Goal: Transaction & Acquisition: Purchase product/service

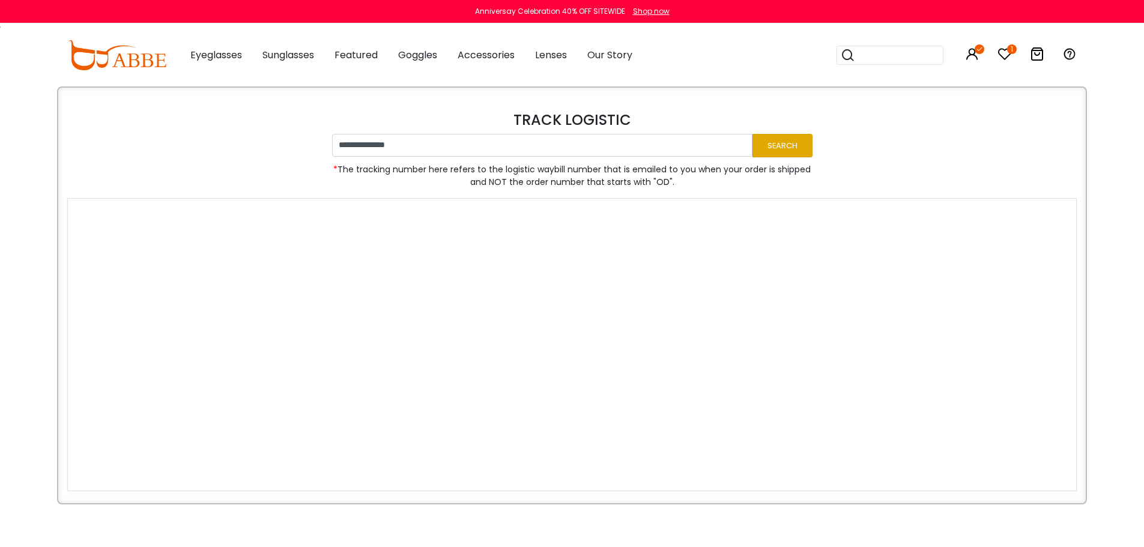
click at [786, 150] on button "Search" at bounding box center [782, 145] width 60 height 23
click at [771, 143] on button "Search" at bounding box center [782, 145] width 60 height 23
drag, startPoint x: 1037, startPoint y: 51, endPoint x: 994, endPoint y: 31, distance: 47.5
click at [994, 31] on div "Popular Searches round Sunglasses aviator clear tortoise cat Recommended Laya $…" at bounding box center [947, 55] width 258 height 62
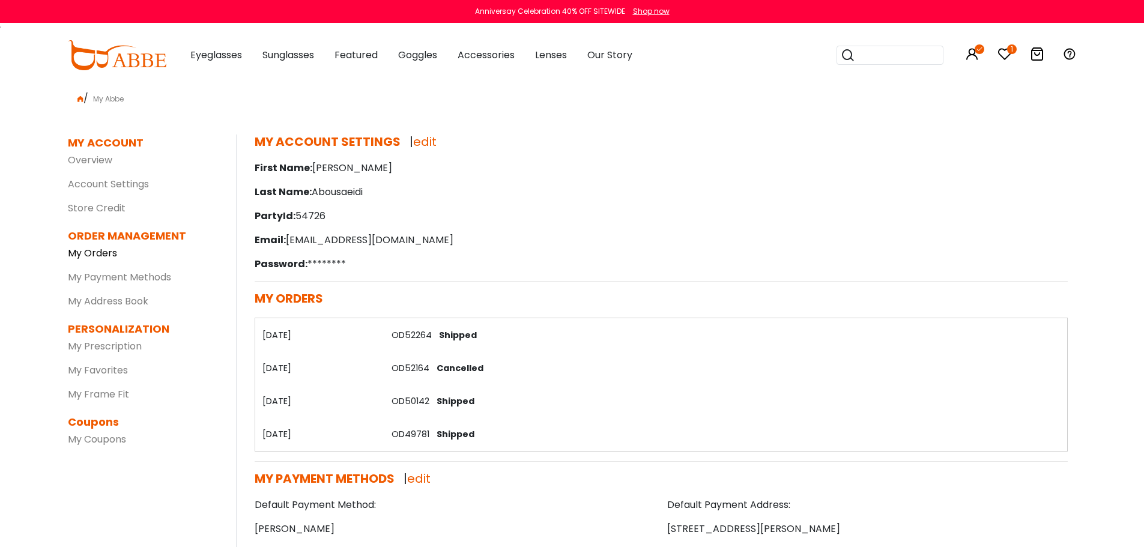
click at [102, 253] on link "My Orders" at bounding box center [92, 253] width 49 height 14
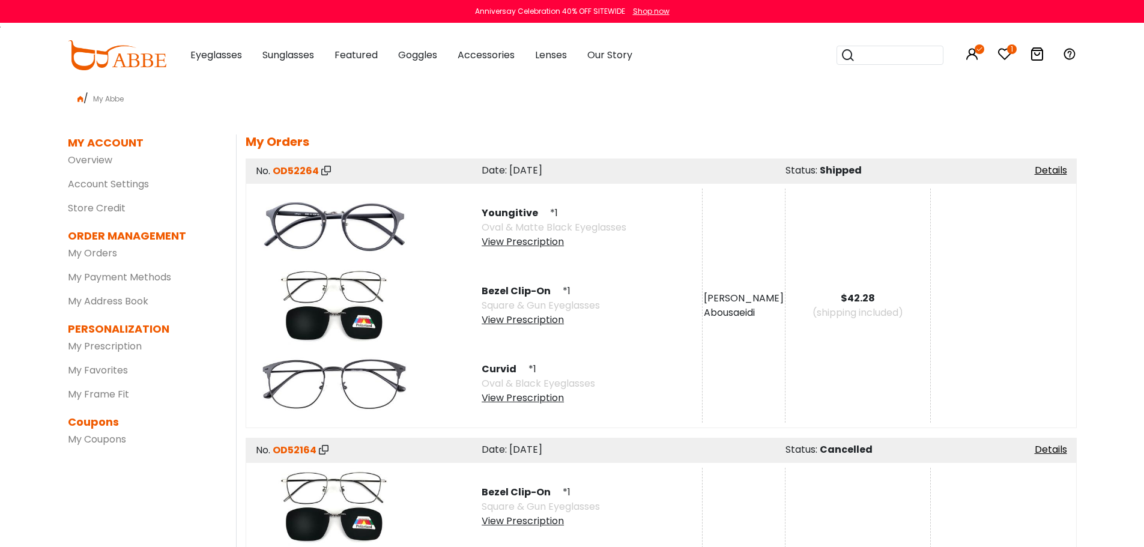
click at [1004, 51] on icon at bounding box center [1004, 54] width 14 height 14
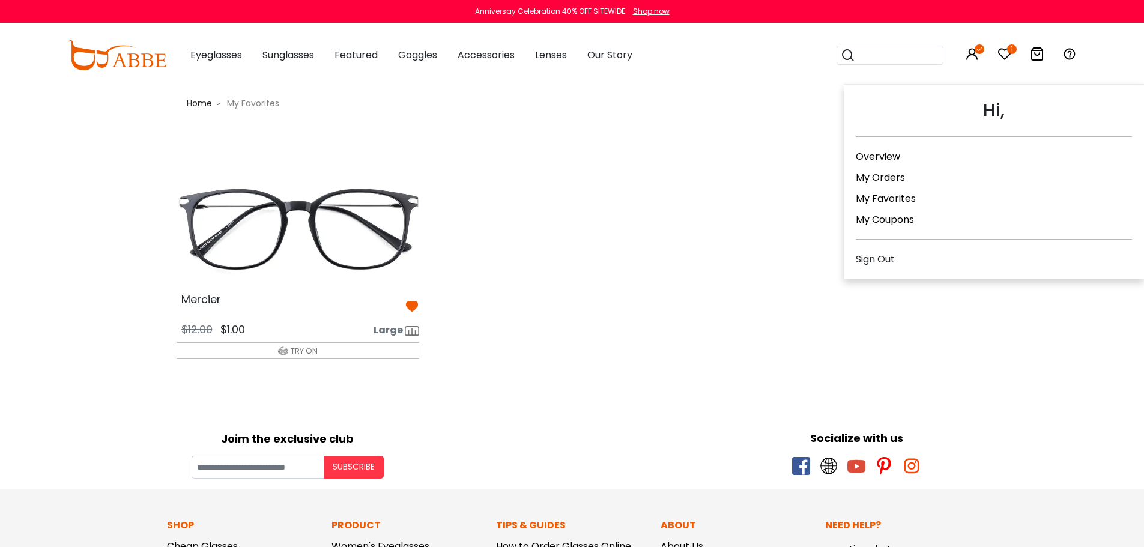
click at [974, 58] on icon at bounding box center [972, 54] width 14 height 14
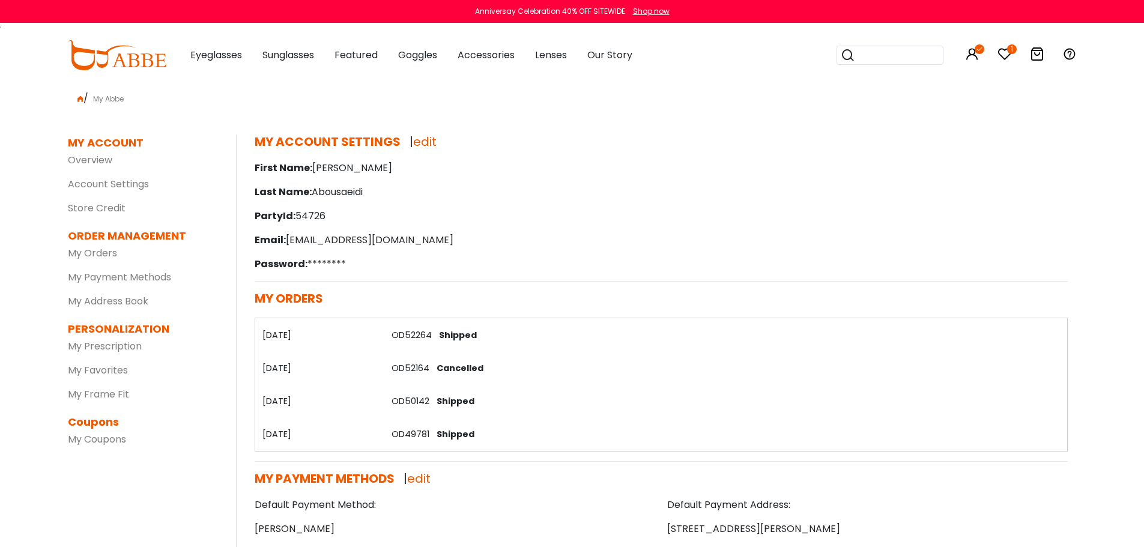
click at [1005, 51] on icon at bounding box center [1004, 54] width 14 height 14
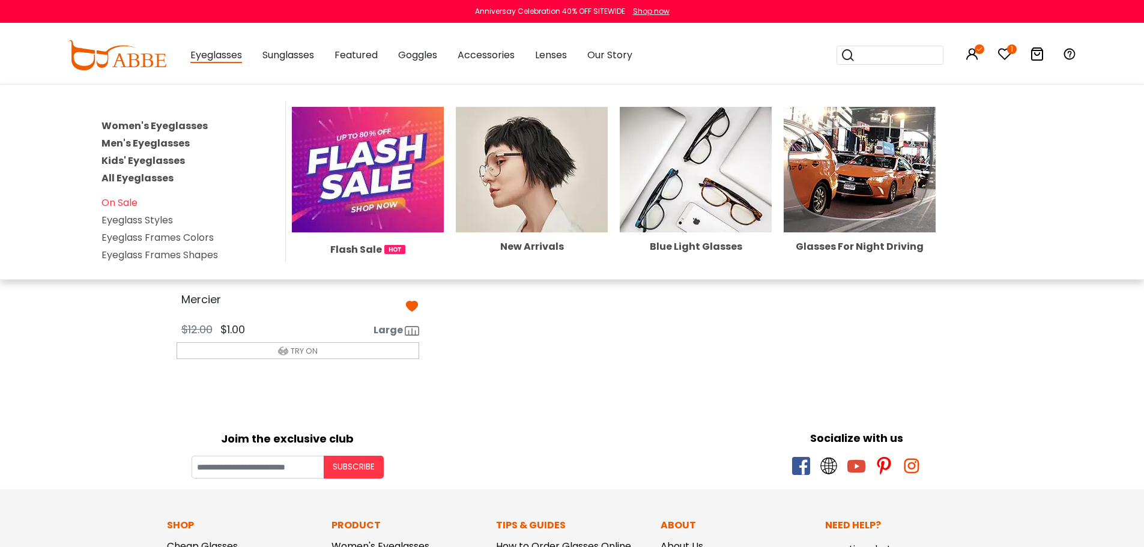
click at [133, 140] on link "Men's Eyeglasses" at bounding box center [145, 143] width 88 height 14
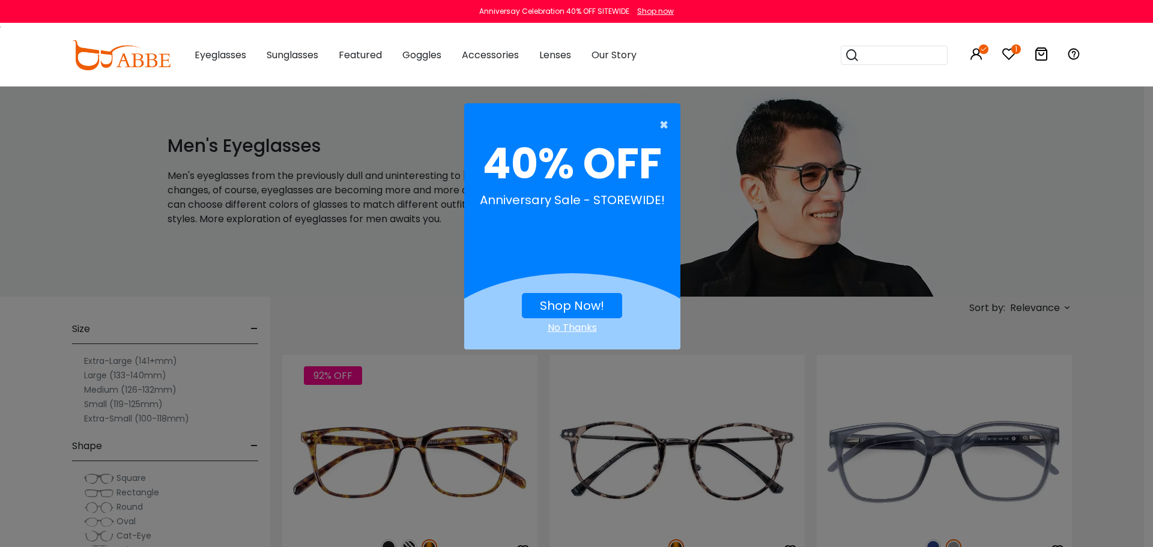
click at [666, 123] on span "×" at bounding box center [666, 125] width 15 height 24
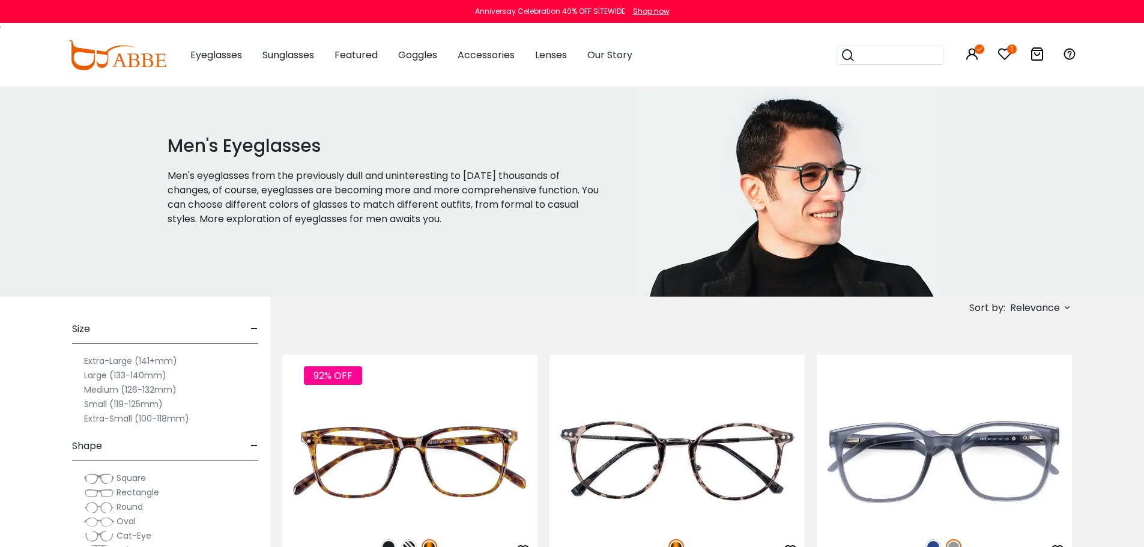
click at [1042, 305] on span "Relevance" at bounding box center [1035, 308] width 50 height 22
click at [1030, 382] on label "Prices Low To High" at bounding box center [1021, 385] width 86 height 14
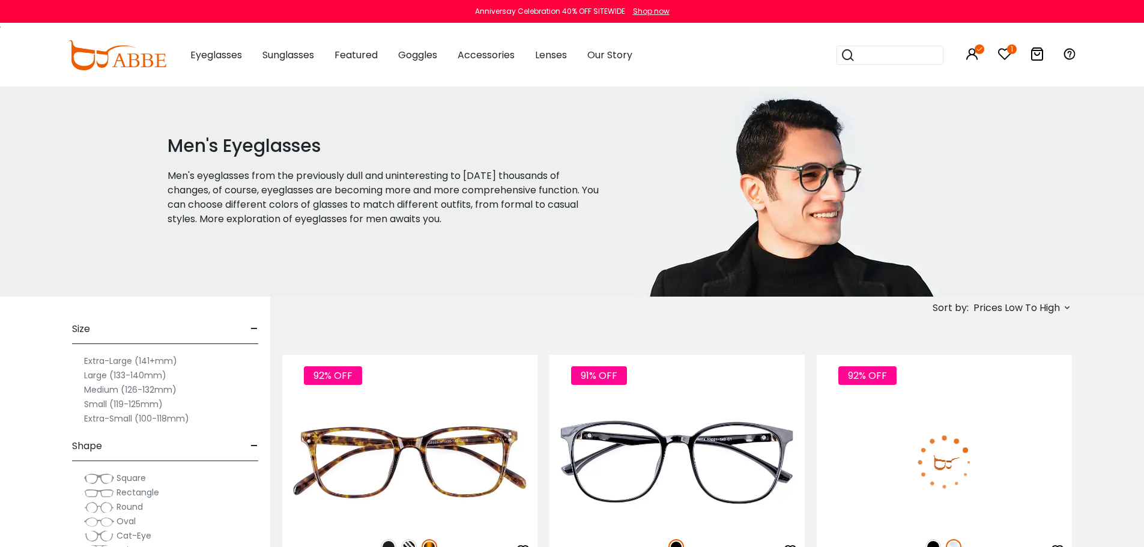
scroll to position [240, 0]
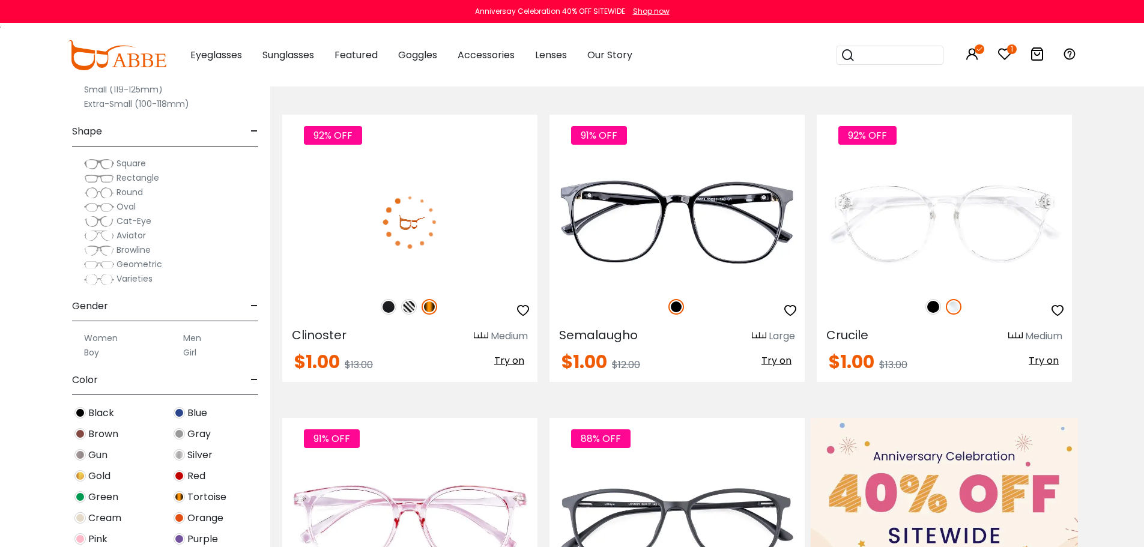
click at [382, 306] on img at bounding box center [389, 307] width 16 height 16
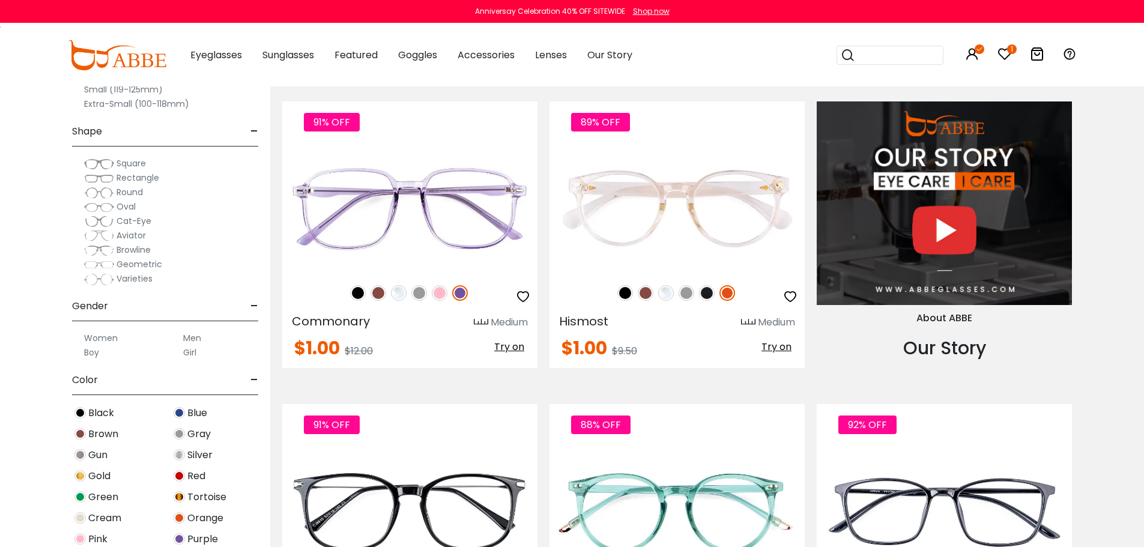
scroll to position [1201, 0]
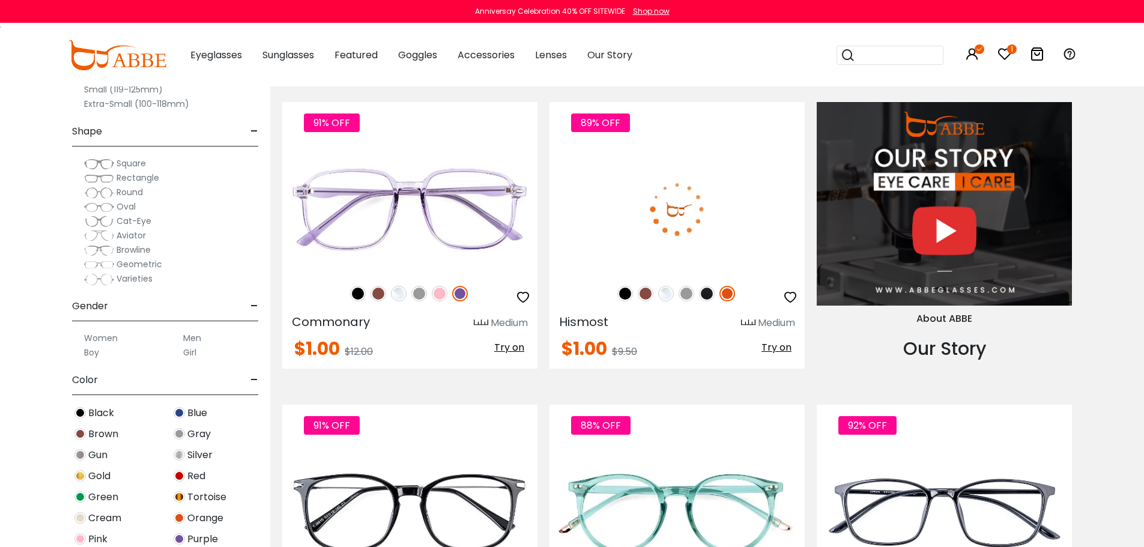
click at [686, 297] on img at bounding box center [686, 294] width 16 height 16
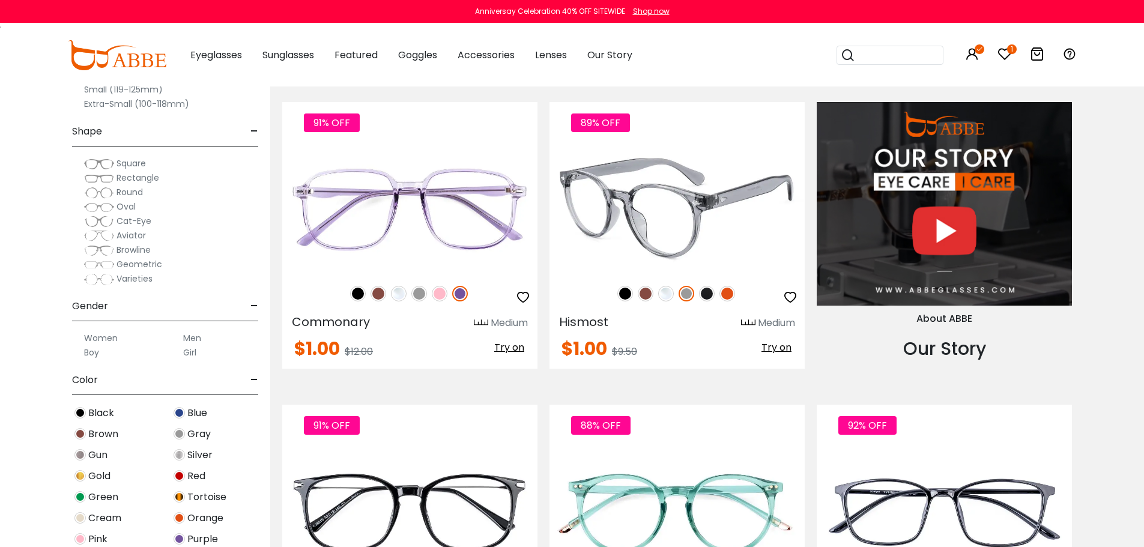
click at [701, 296] on img at bounding box center [707, 294] width 16 height 16
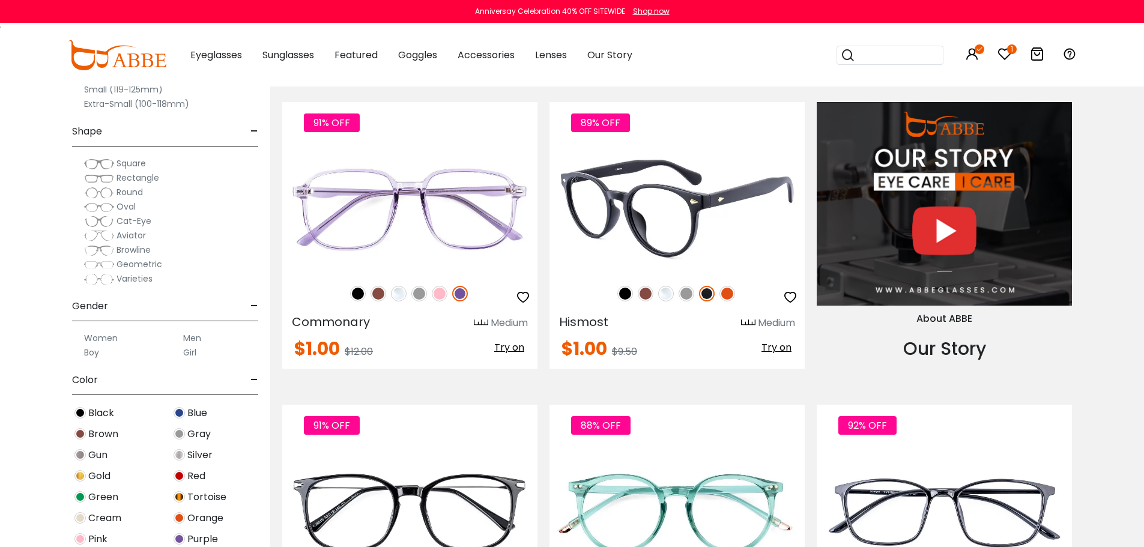
click at [644, 293] on img at bounding box center [645, 294] width 16 height 16
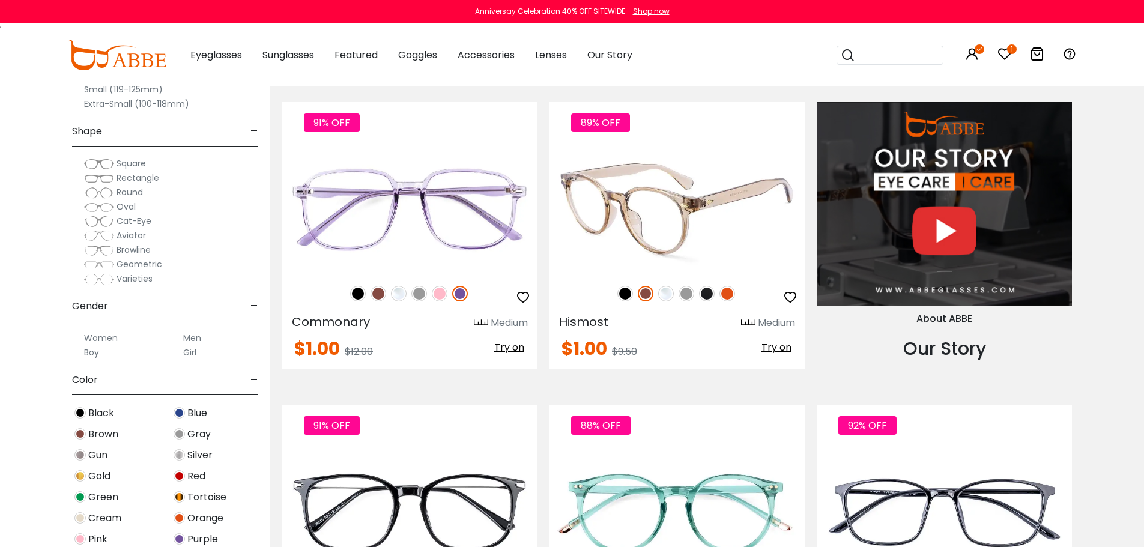
click at [735, 294] on img at bounding box center [727, 294] width 16 height 16
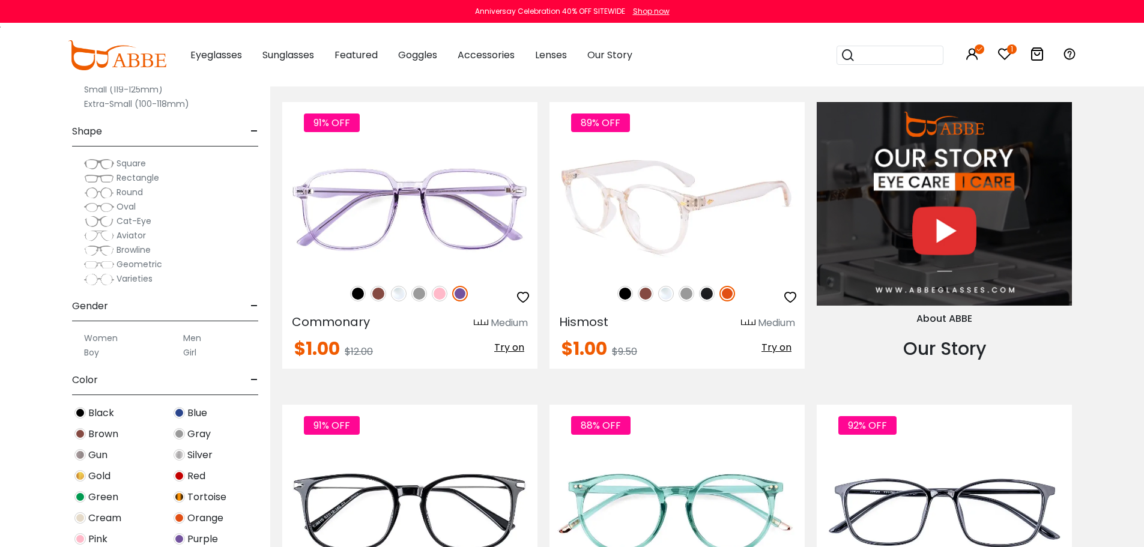
click at [628, 298] on img at bounding box center [625, 294] width 16 height 16
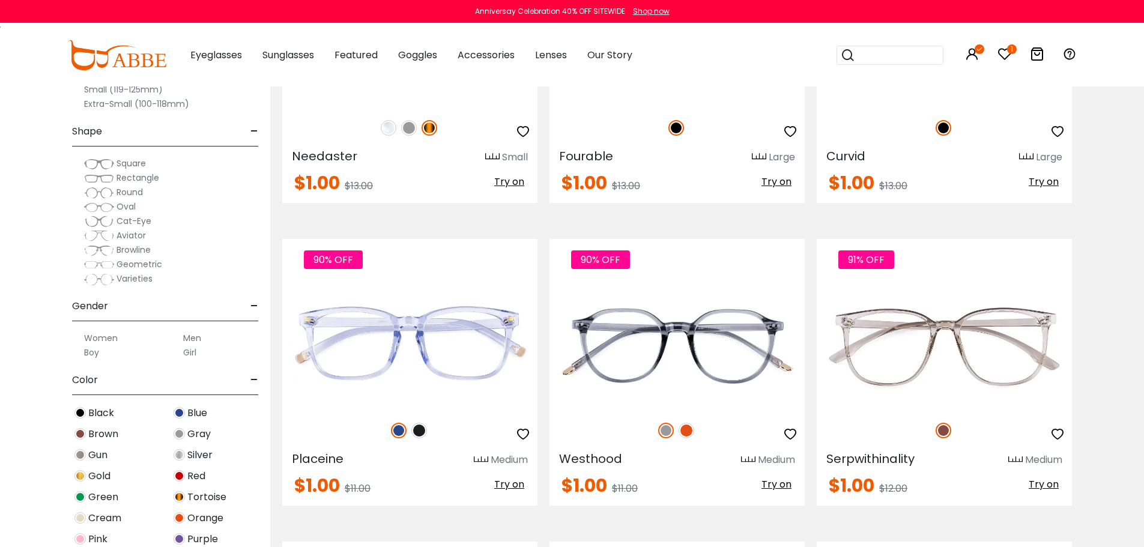
scroll to position [2881, 0]
click at [1025, 156] on img at bounding box center [1026, 156] width 14 height 9
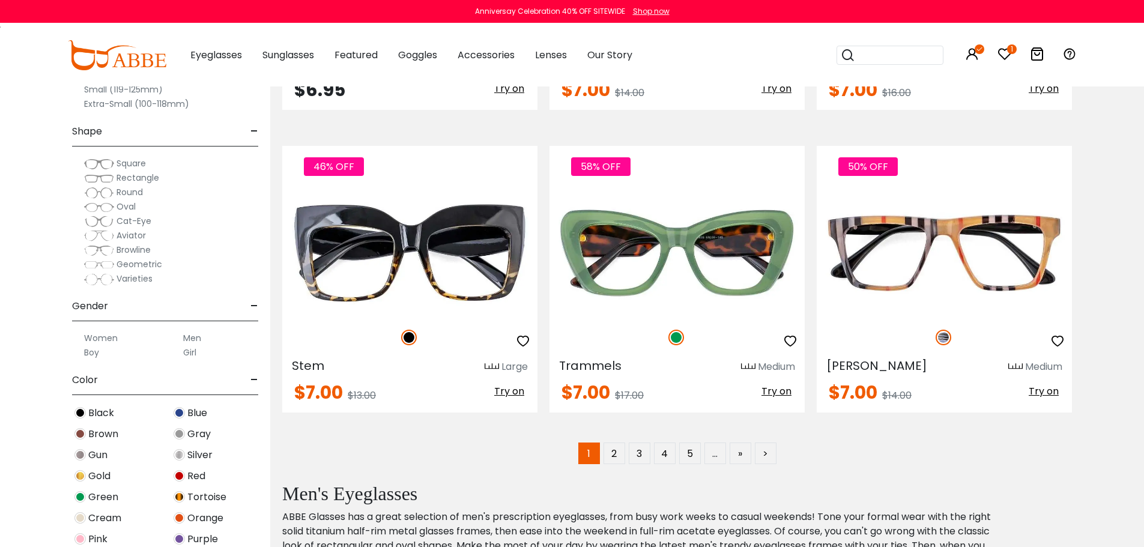
scroll to position [6003, 0]
click at [616, 454] on link "2" at bounding box center [614, 453] width 22 height 22
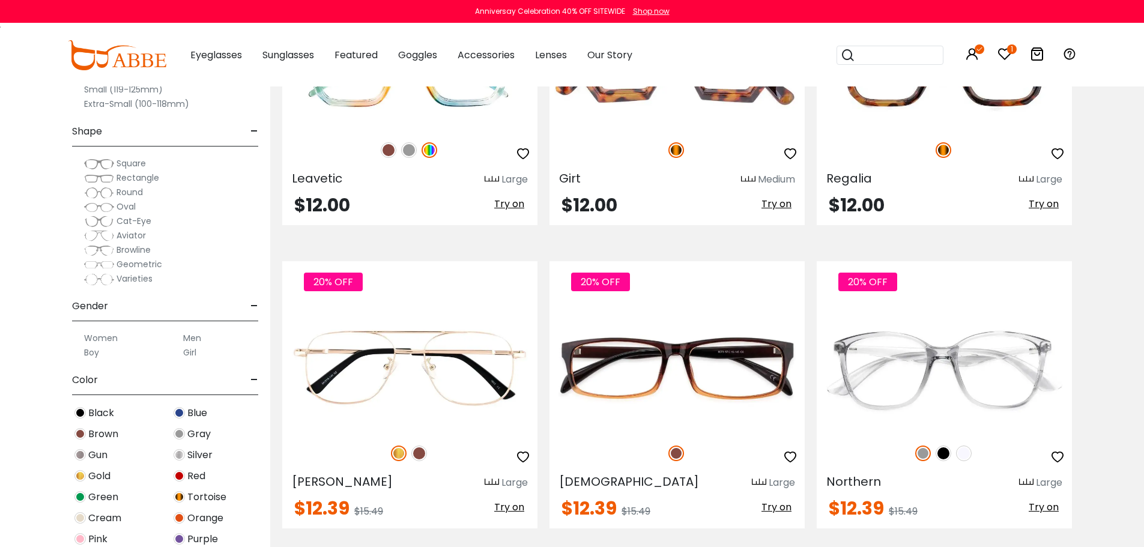
scroll to position [3121, 0]
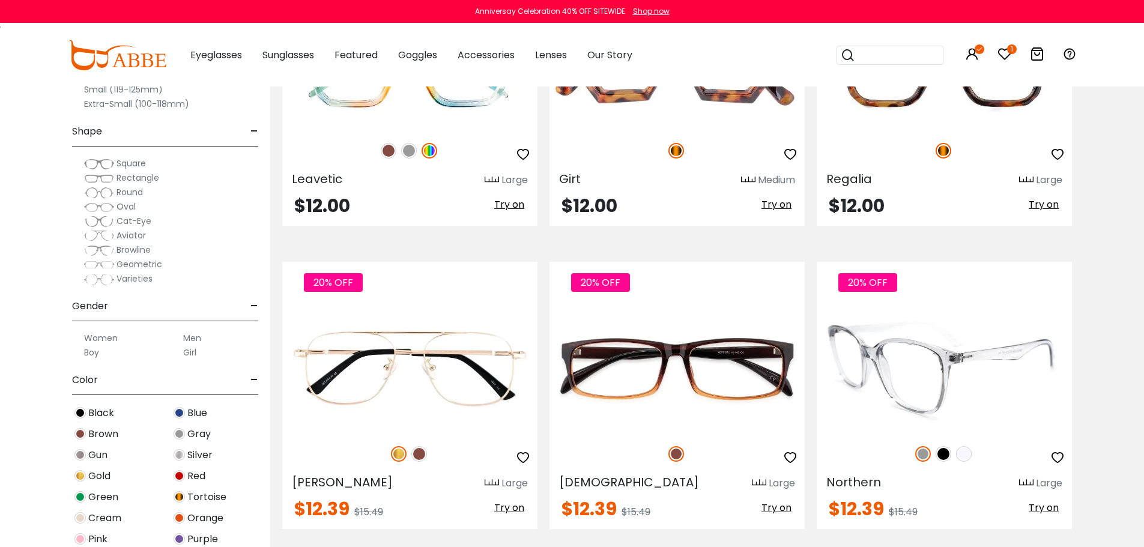
click at [945, 456] on img at bounding box center [943, 454] width 16 height 16
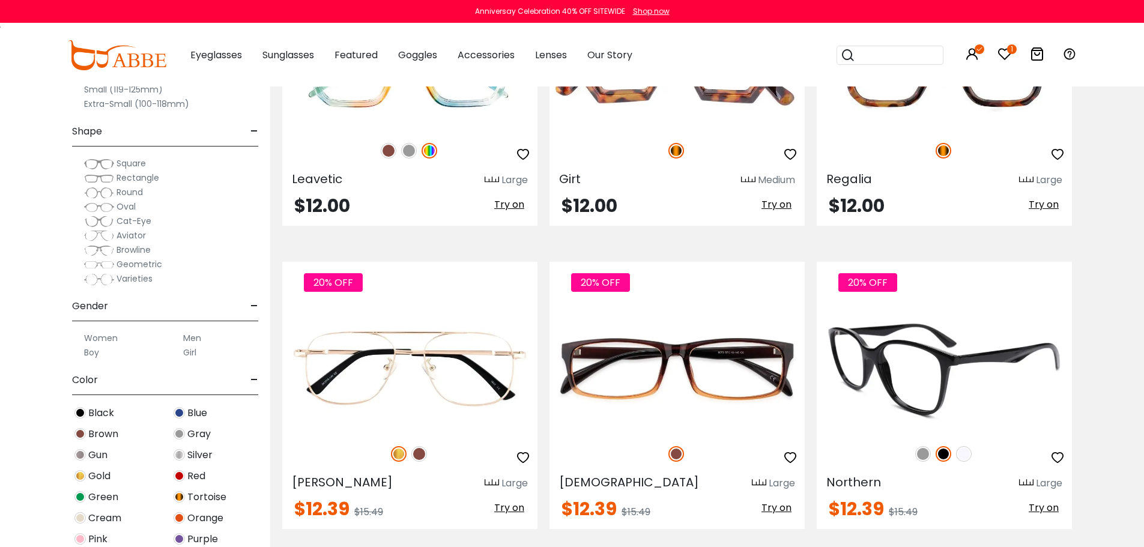
click at [961, 455] on img at bounding box center [964, 454] width 16 height 16
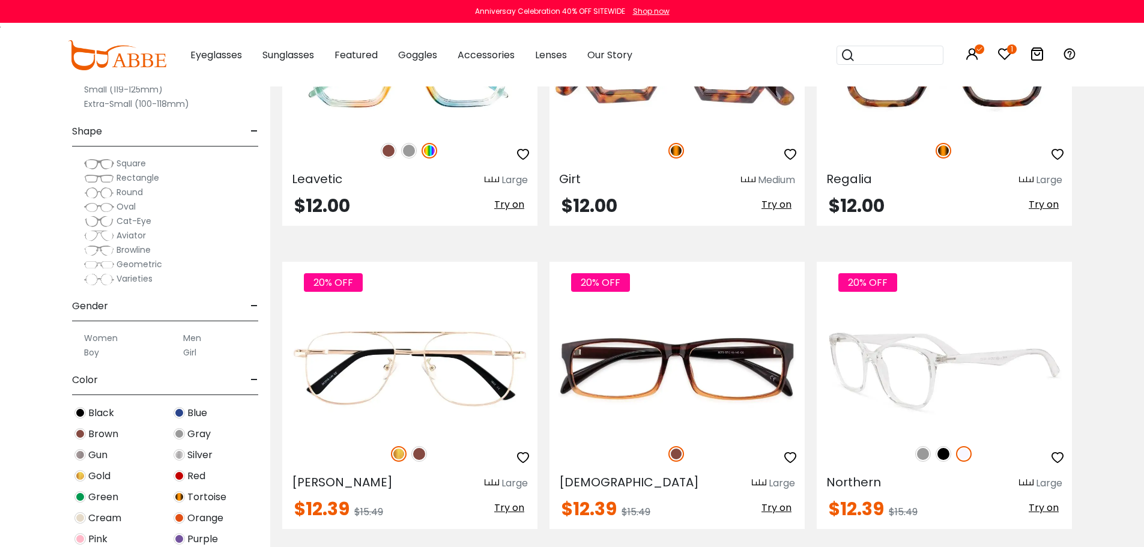
click at [922, 453] on img at bounding box center [923, 454] width 16 height 16
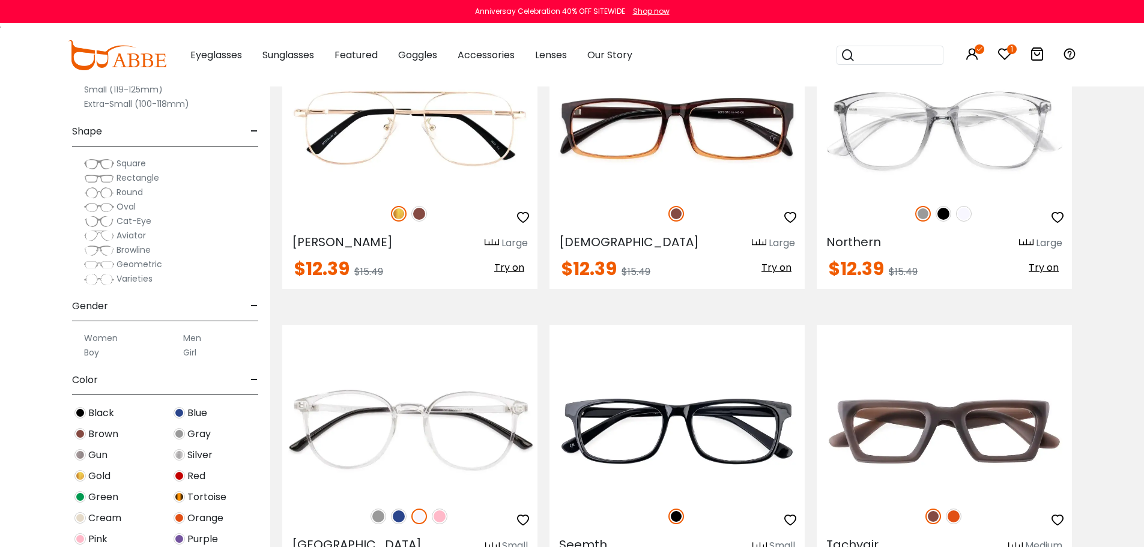
scroll to position [3602, 0]
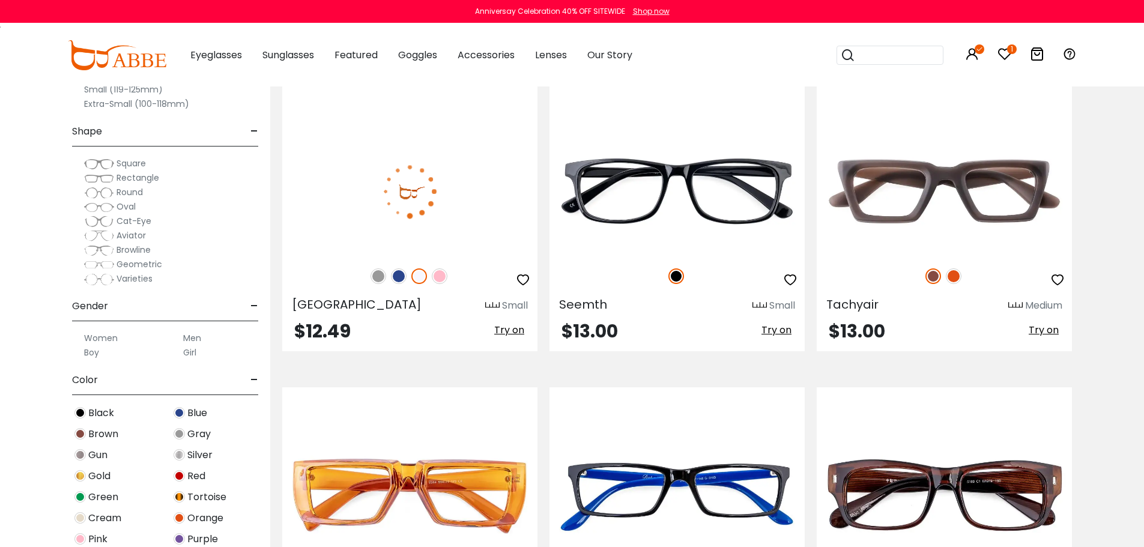
click at [379, 275] on img at bounding box center [378, 276] width 16 height 16
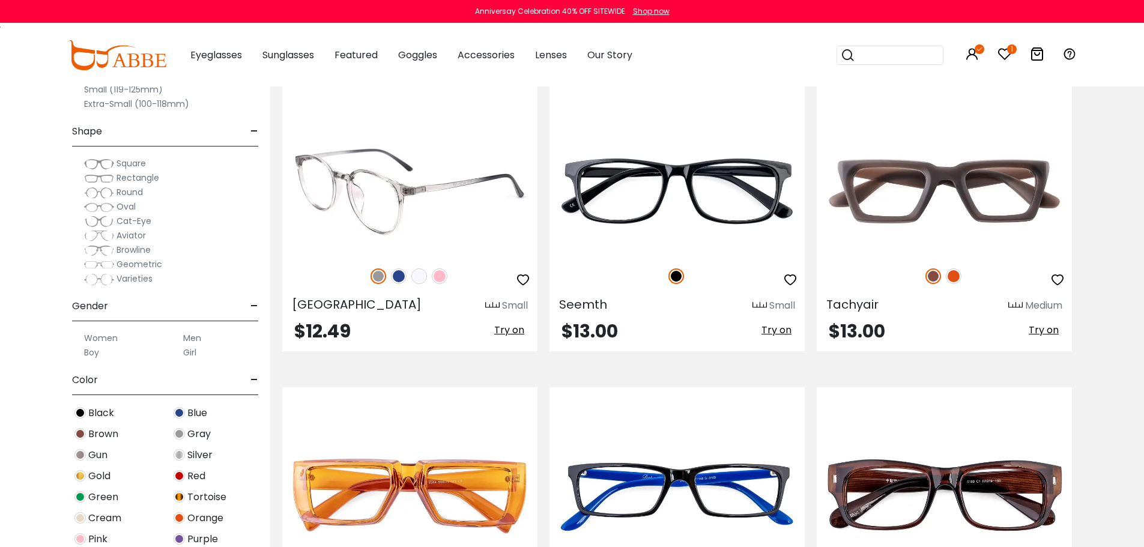
click at [393, 276] on img at bounding box center [399, 276] width 16 height 16
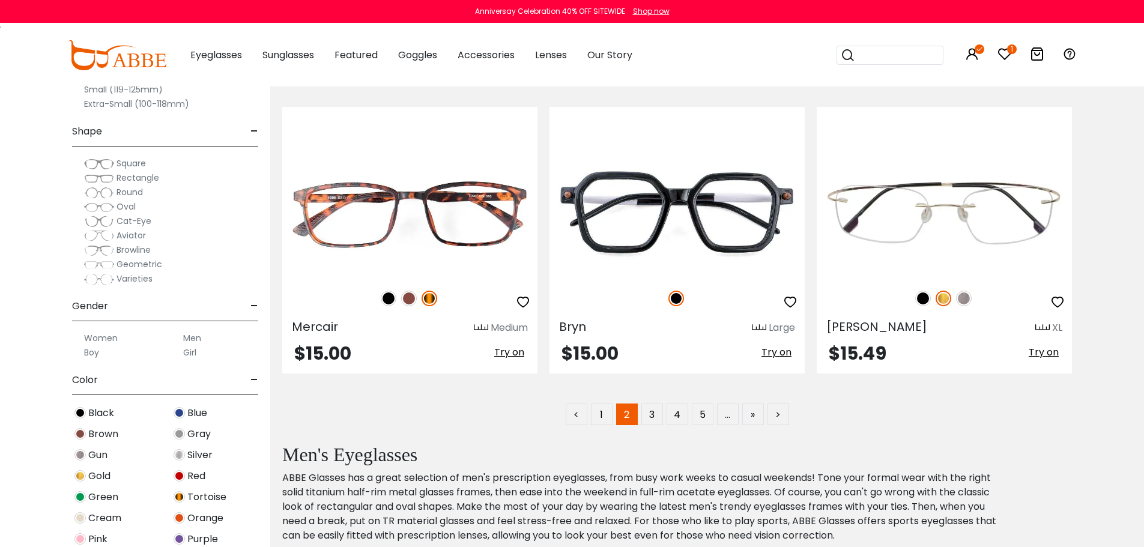
scroll to position [6003, 0]
click at [647, 419] on link "3" at bounding box center [652, 414] width 22 height 22
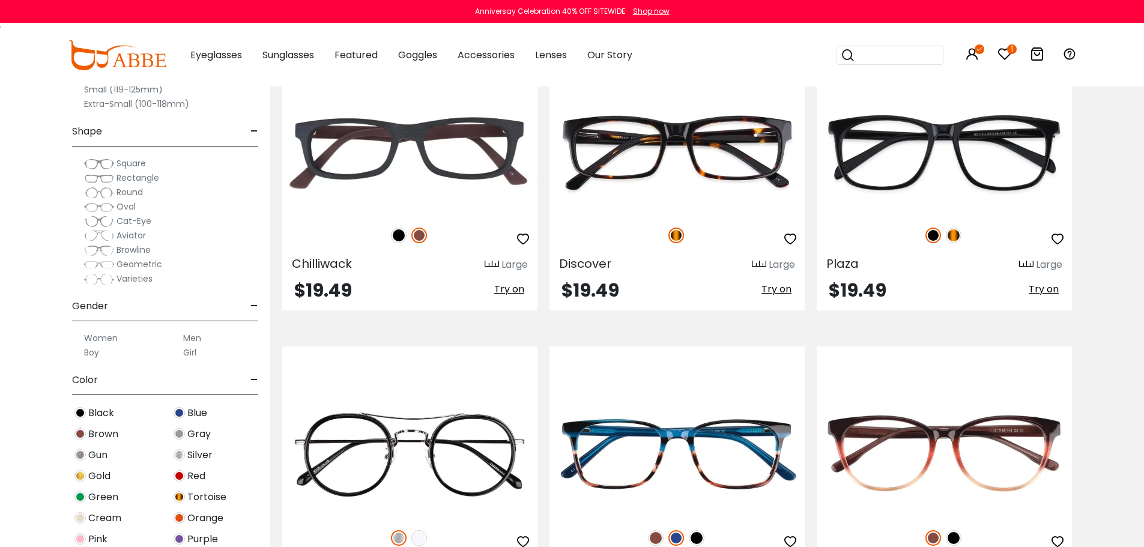
scroll to position [6003, 0]
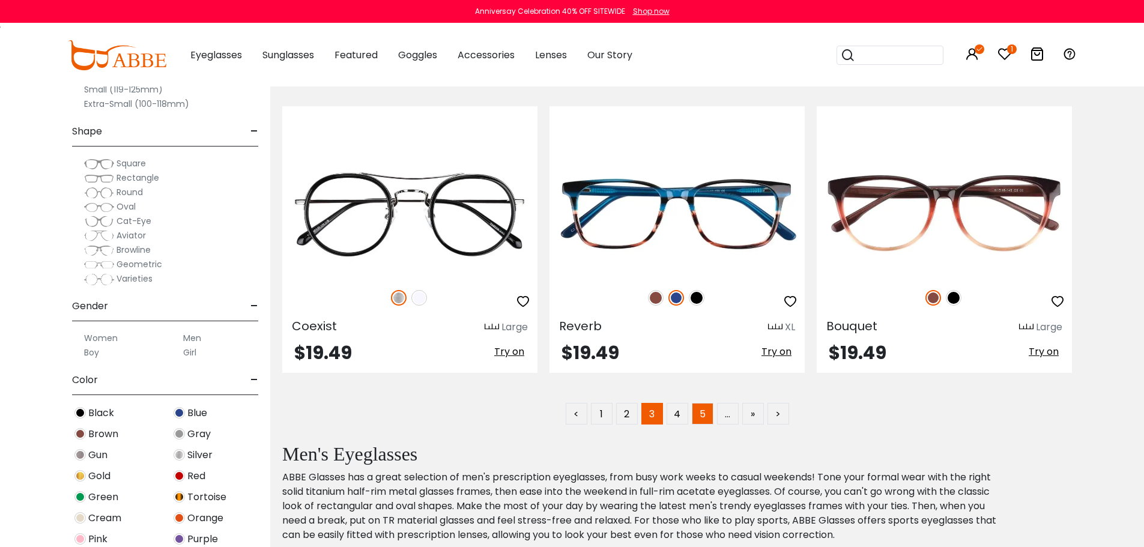
click at [707, 413] on link "5" at bounding box center [703, 414] width 22 height 22
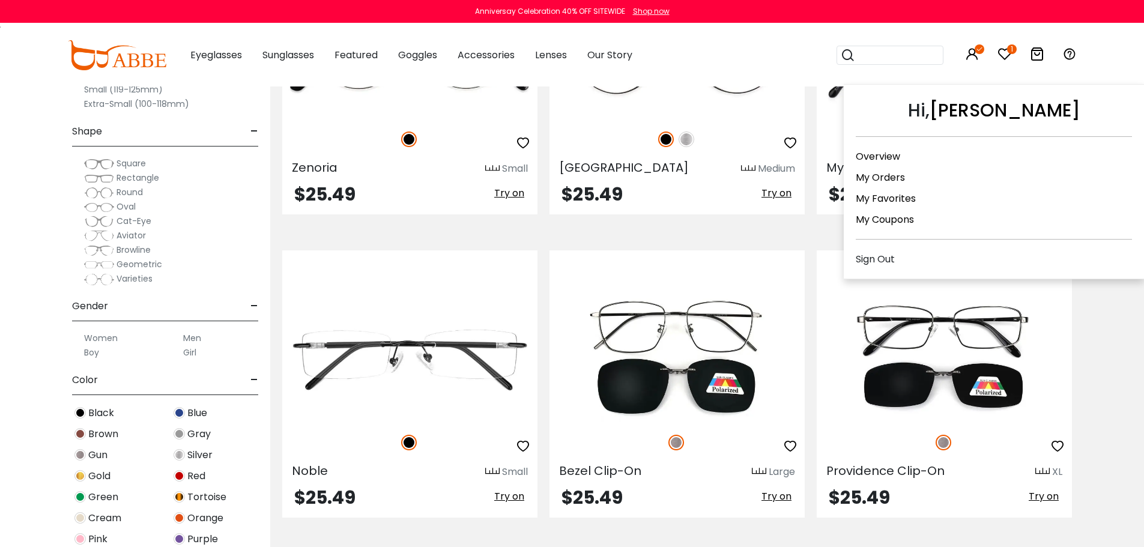
scroll to position [1921, 0]
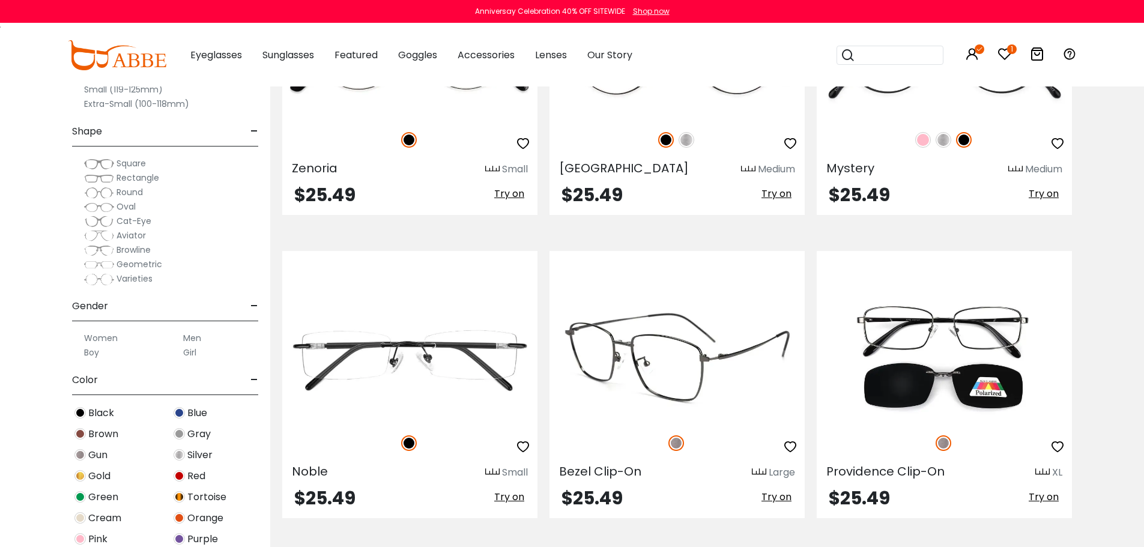
click at [708, 380] on img at bounding box center [676, 358] width 255 height 128
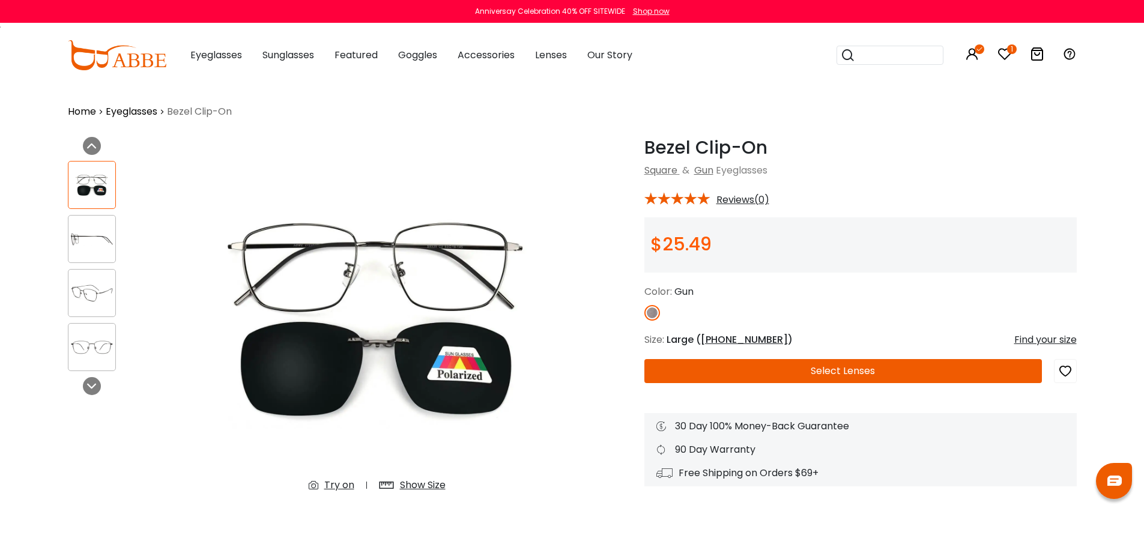
click at [87, 244] on img at bounding box center [91, 239] width 47 height 23
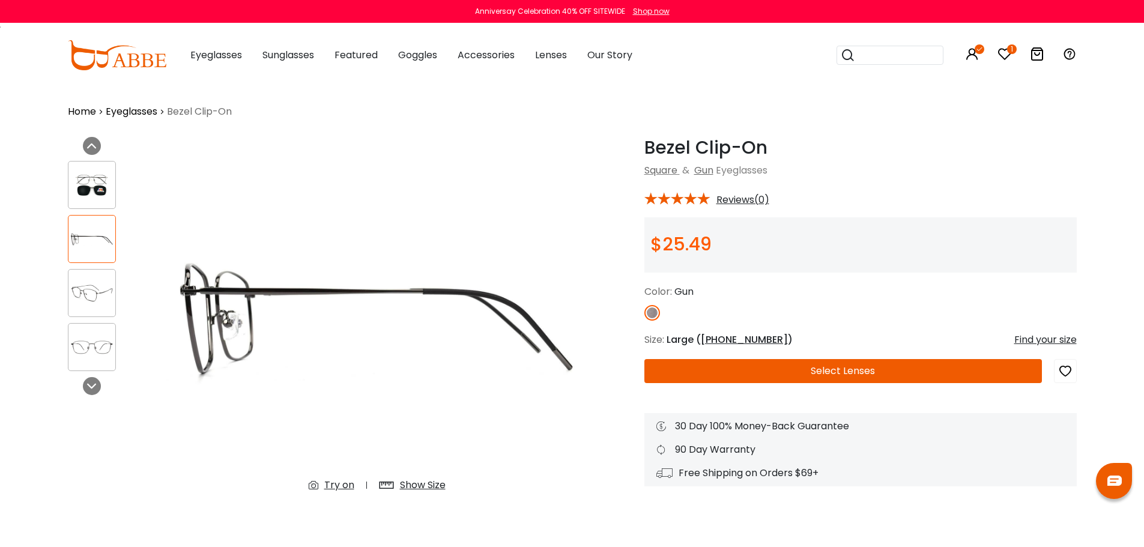
click at [92, 283] on img at bounding box center [91, 293] width 47 height 23
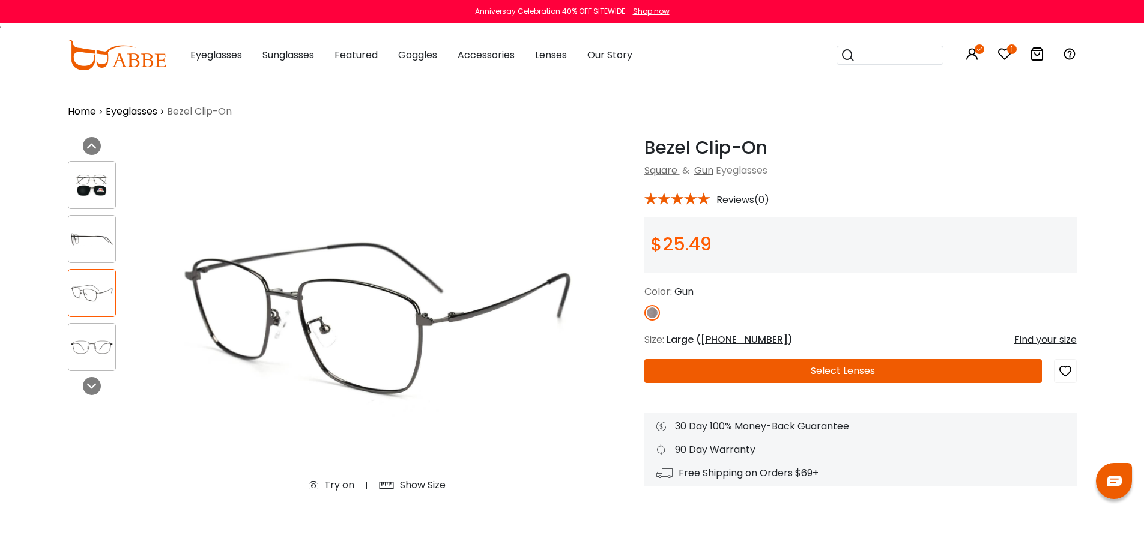
click at [95, 345] on img at bounding box center [91, 347] width 47 height 23
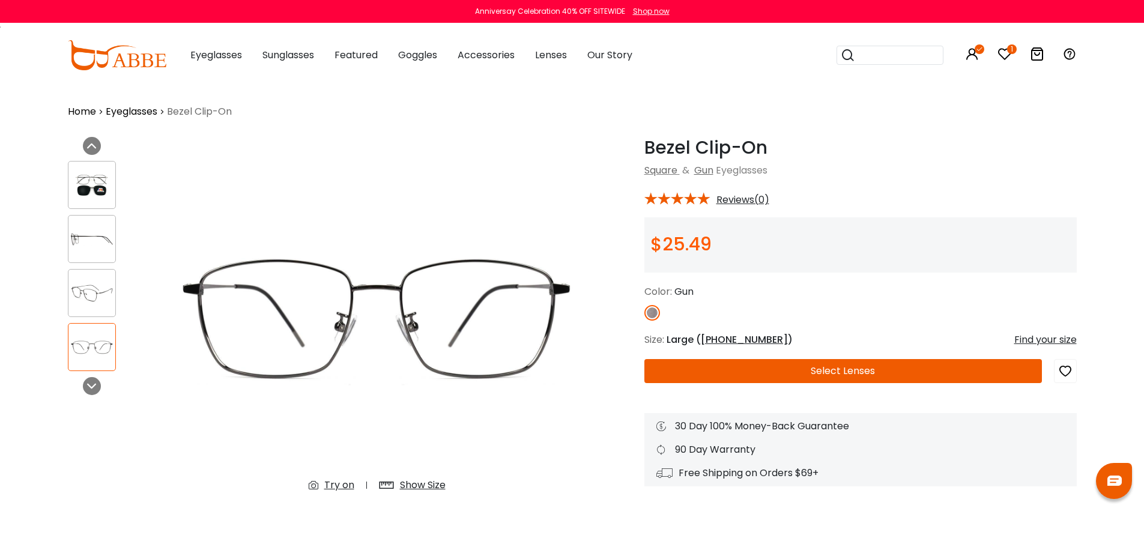
click at [336, 481] on div "Try on" at bounding box center [339, 485] width 30 height 14
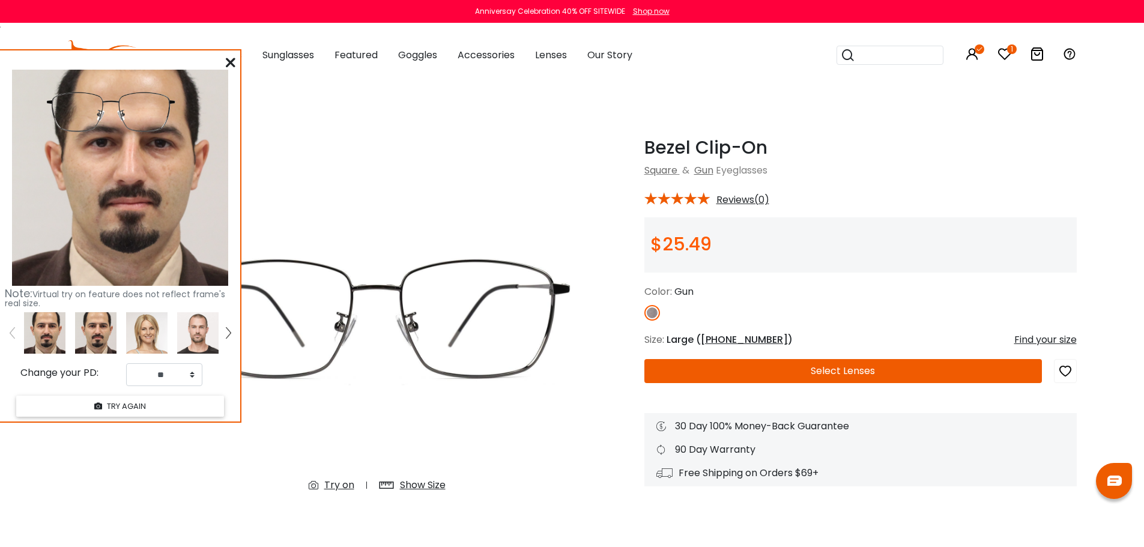
click at [101, 333] on img at bounding box center [95, 332] width 41 height 41
click at [148, 372] on select "** ** ** ** ** ** ** ** ** ** ** ** ** ** ** ** ** ** ** ** ** ** ** ** ** ** *…" at bounding box center [164, 374] width 76 height 23
select select "**"
click at [126, 363] on select "** ** ** ** ** ** ** ** ** ** ** ** ** ** ** ** ** ** ** ** ** ** ** ** ** ** *…" at bounding box center [164, 374] width 76 height 23
click at [228, 63] on icon at bounding box center [231, 63] width 10 height 10
